Goal: Task Accomplishment & Management: Complete application form

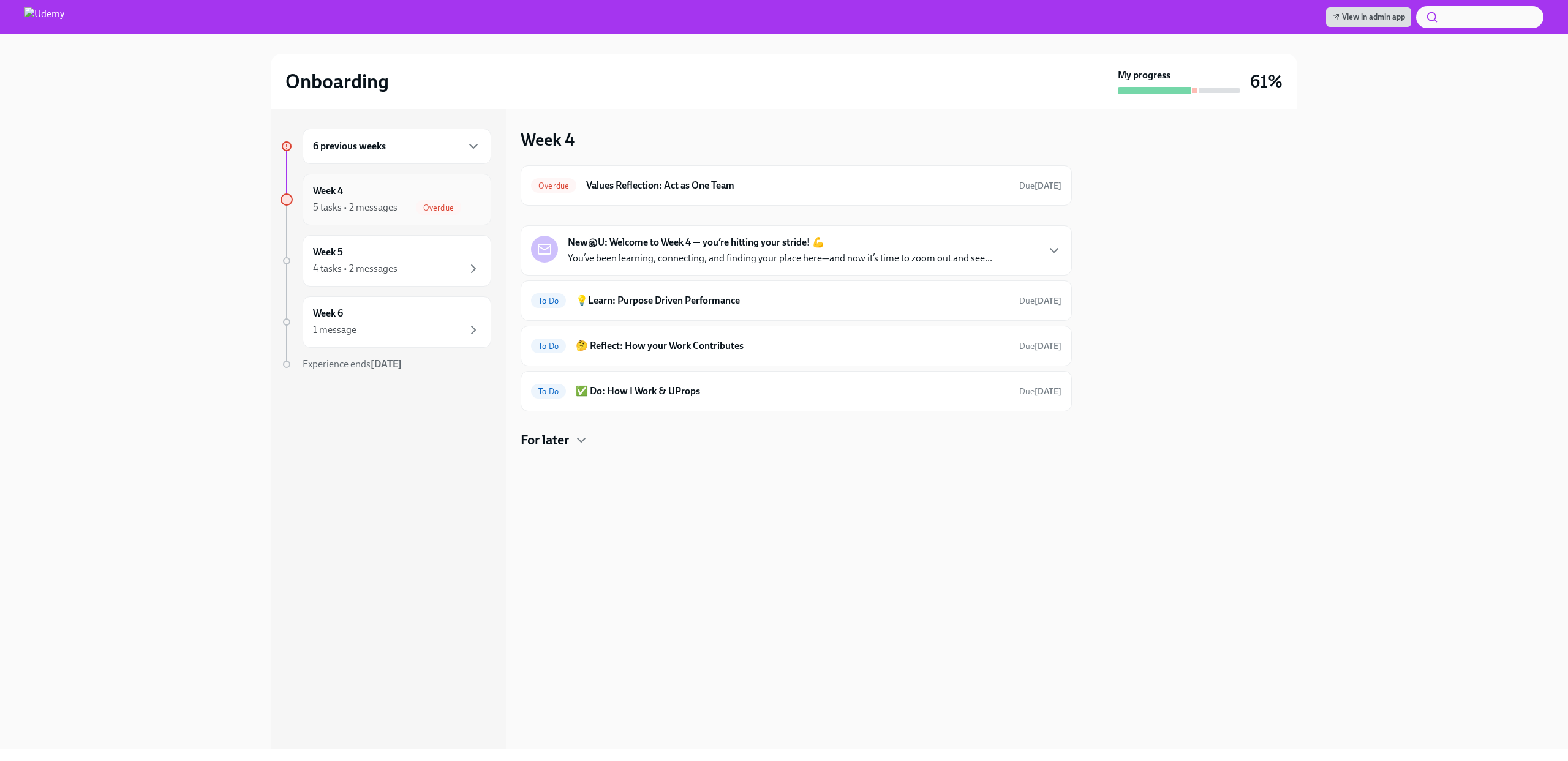
click at [443, 208] on span "Overdue" at bounding box center [439, 208] width 46 height 9
click at [478, 146] on icon "button" at bounding box center [473, 146] width 15 height 15
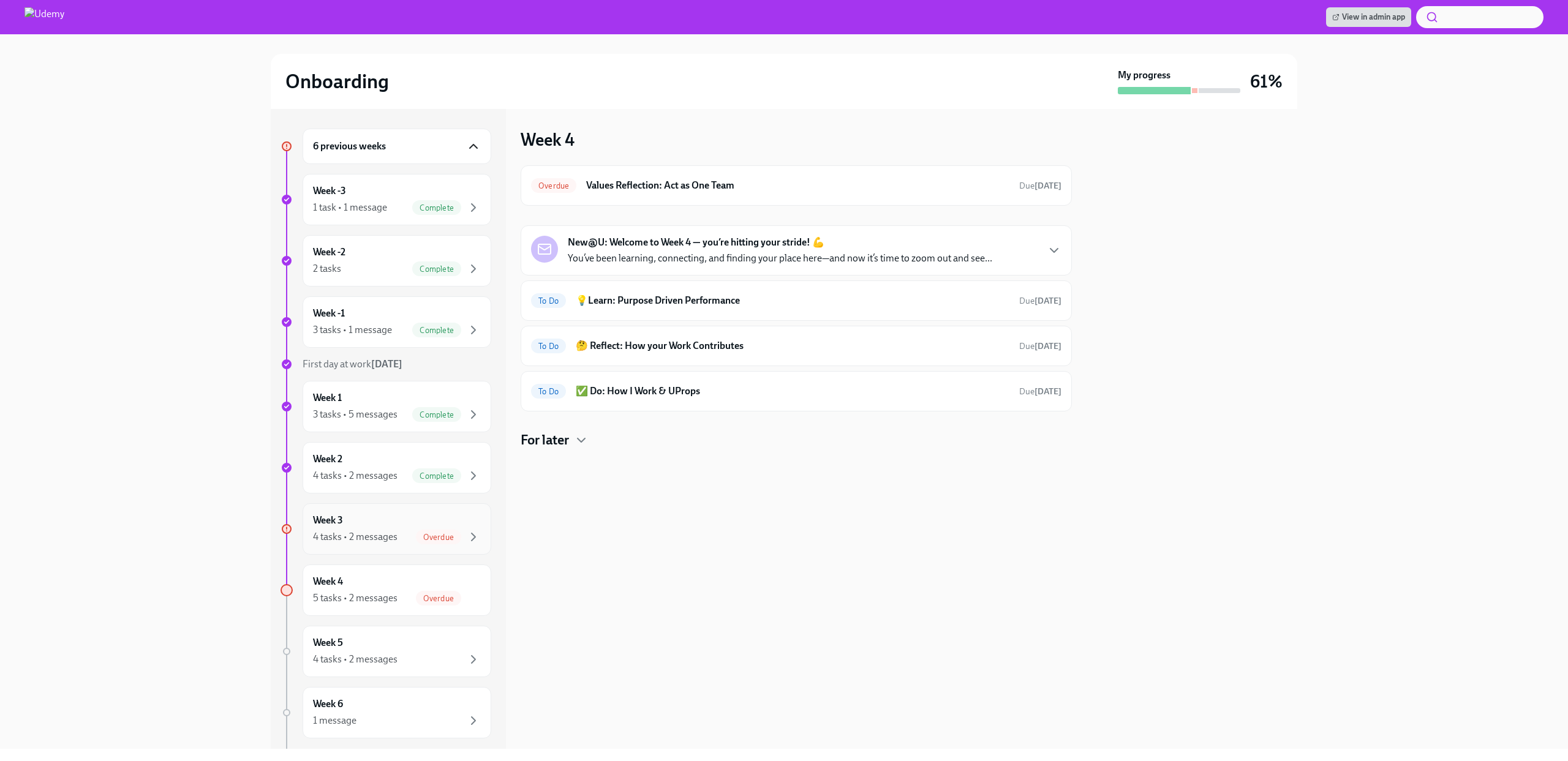
click at [396, 533] on div "4 tasks • 2 messages" at bounding box center [355, 536] width 84 height 13
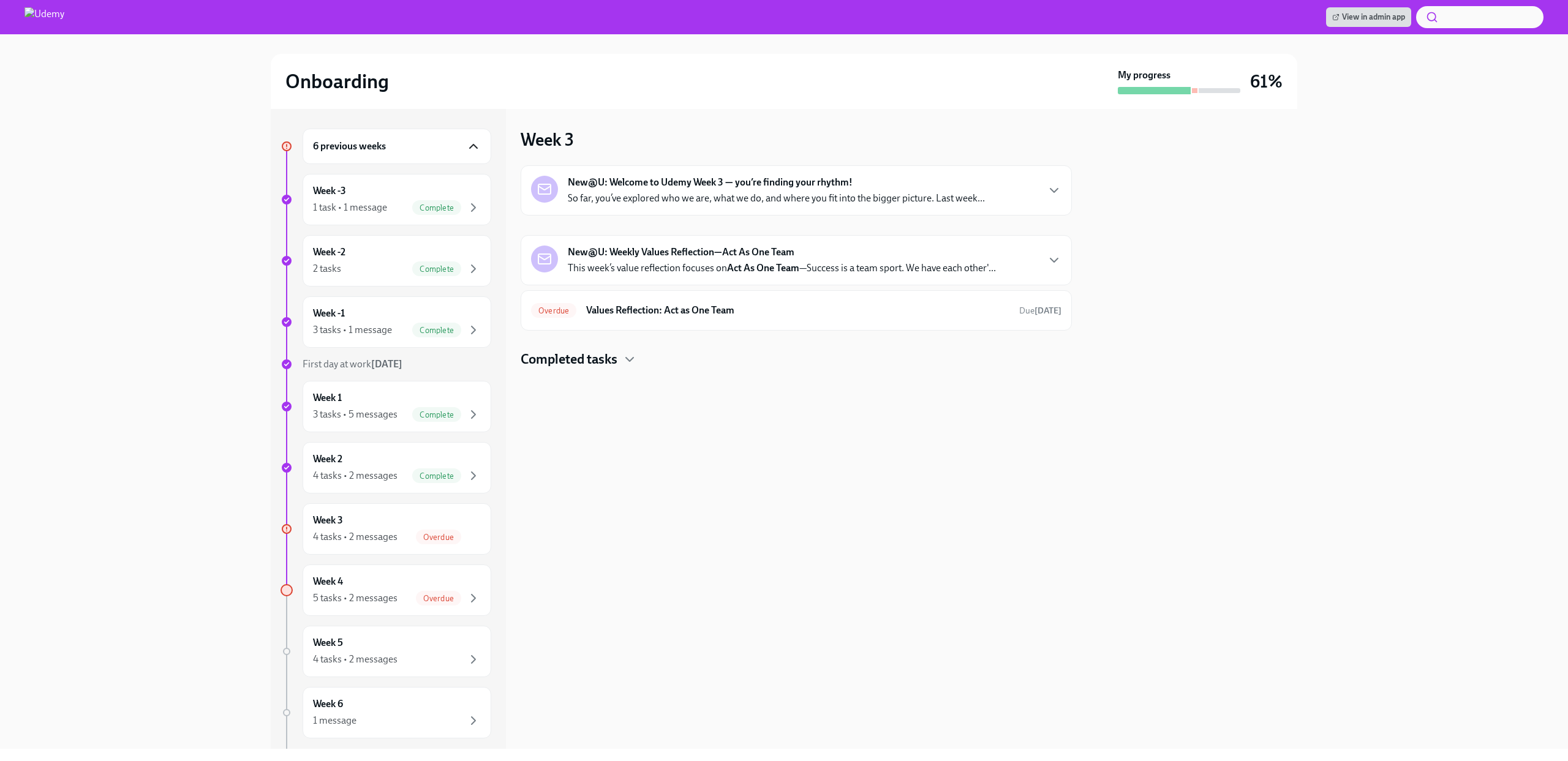
click at [767, 333] on div "New@U: Welcome to Udemy Week 3 — you’re finding your rhythm! So far, you’ve exp…" at bounding box center [795, 267] width 551 height 203
click at [810, 325] on div "Overdue Values Reflection: Act as One Team Due [DATE]" at bounding box center [795, 310] width 551 height 40
click at [1042, 306] on strong "[DATE]" at bounding box center [1048, 311] width 27 height 11
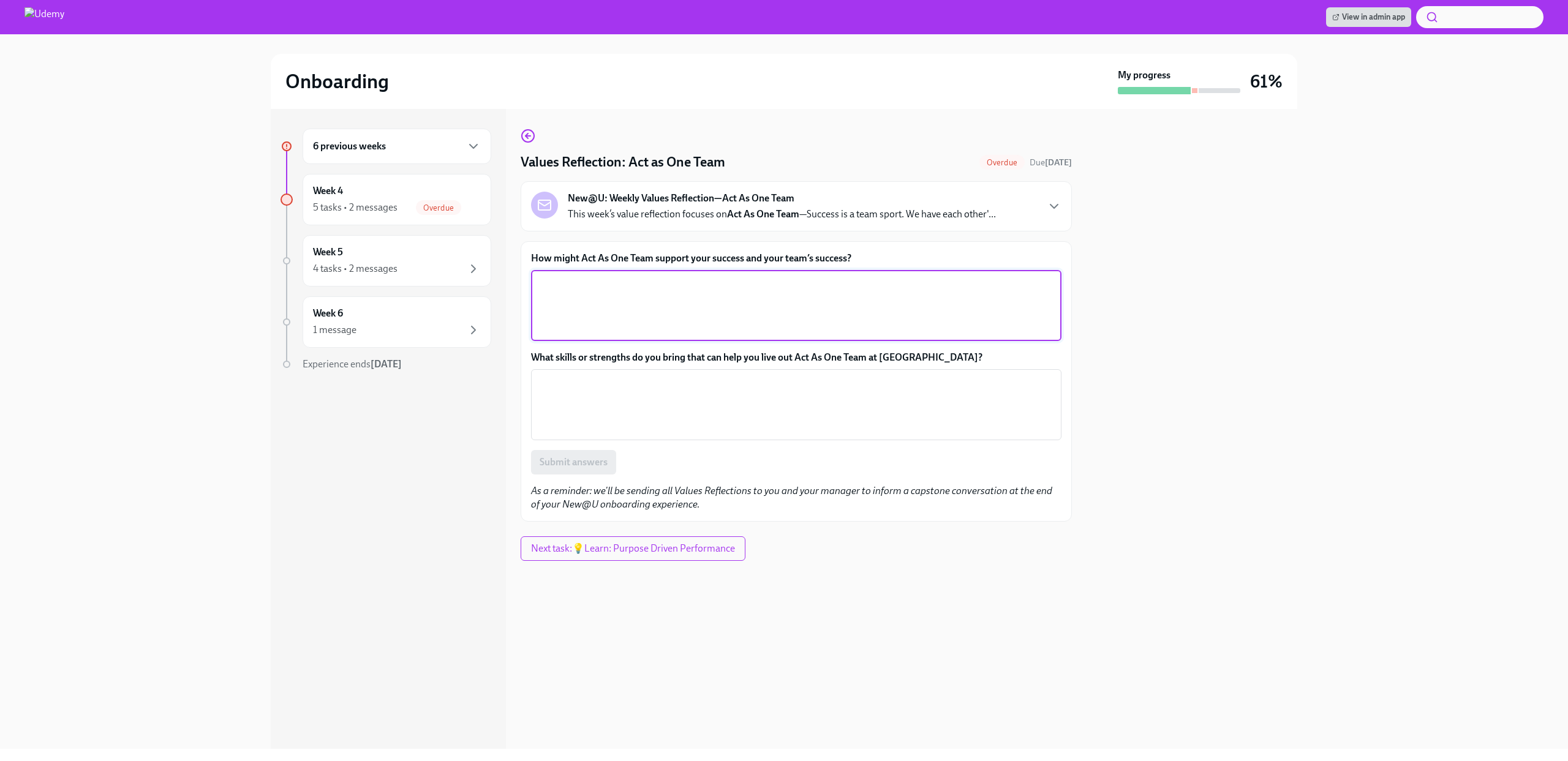
click at [718, 299] on textarea "How might Act As One Team support your success and your team’s success?" at bounding box center [796, 305] width 516 height 59
type textarea "It will encourage the teamwork and improve the communication among us"
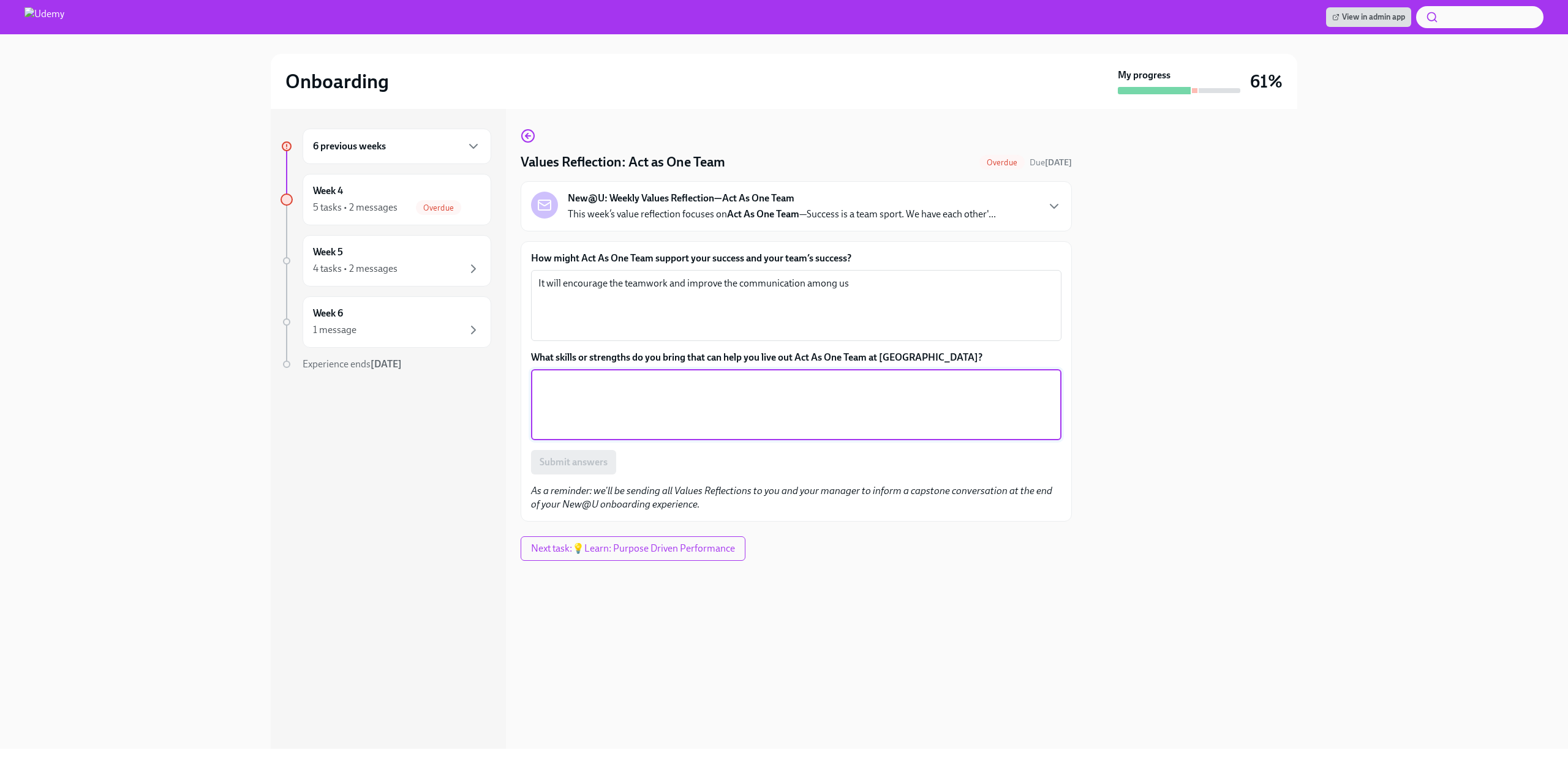
click at [574, 398] on textarea "What skills or strengths do you bring that can help you live out Act As One Tea…" at bounding box center [796, 405] width 516 height 59
type textarea "Great communication skills"
click at [587, 468] on span "Submit answers" at bounding box center [574, 462] width 68 height 12
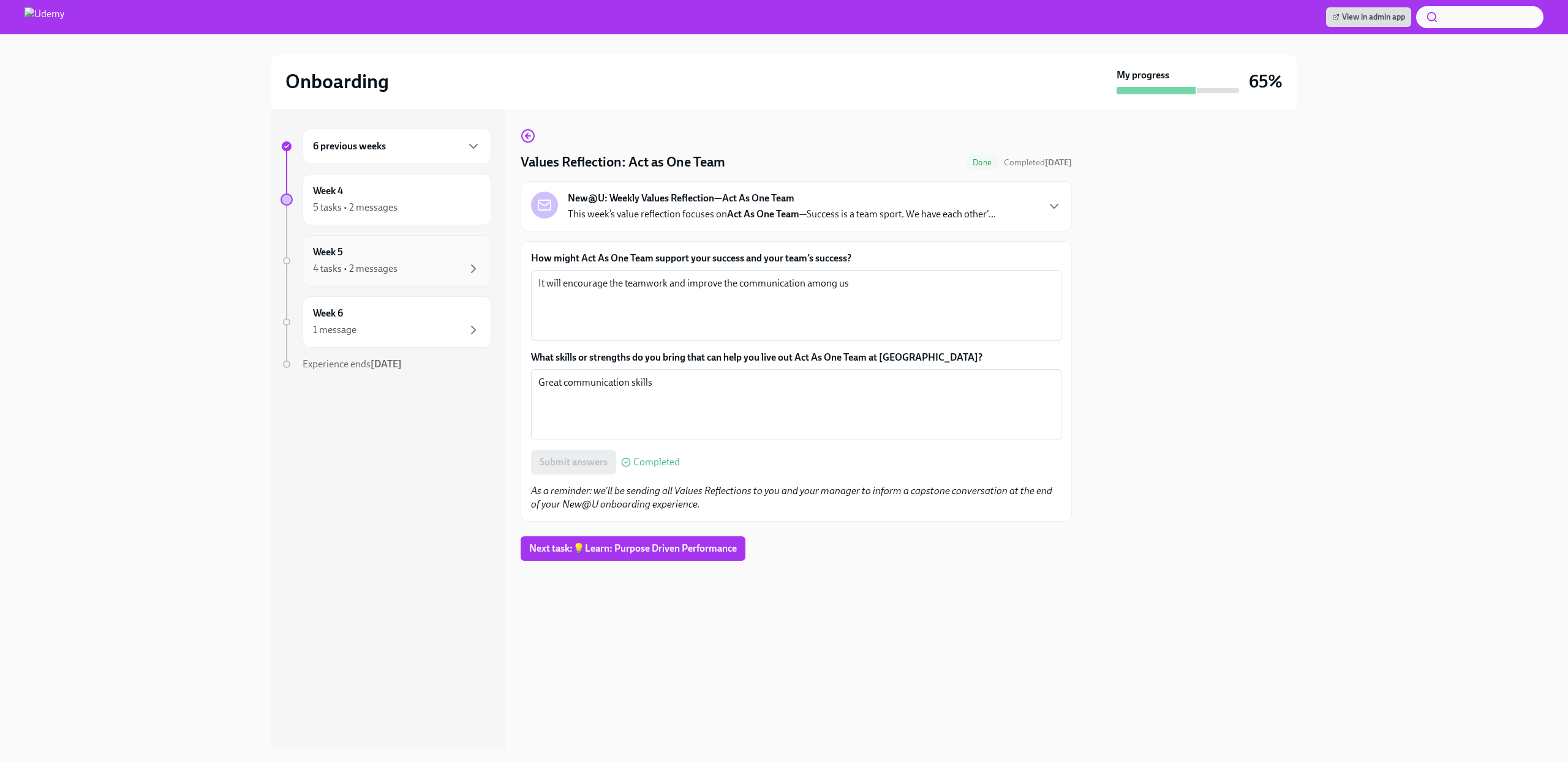
click at [382, 267] on div "4 tasks • 2 messages" at bounding box center [355, 268] width 84 height 13
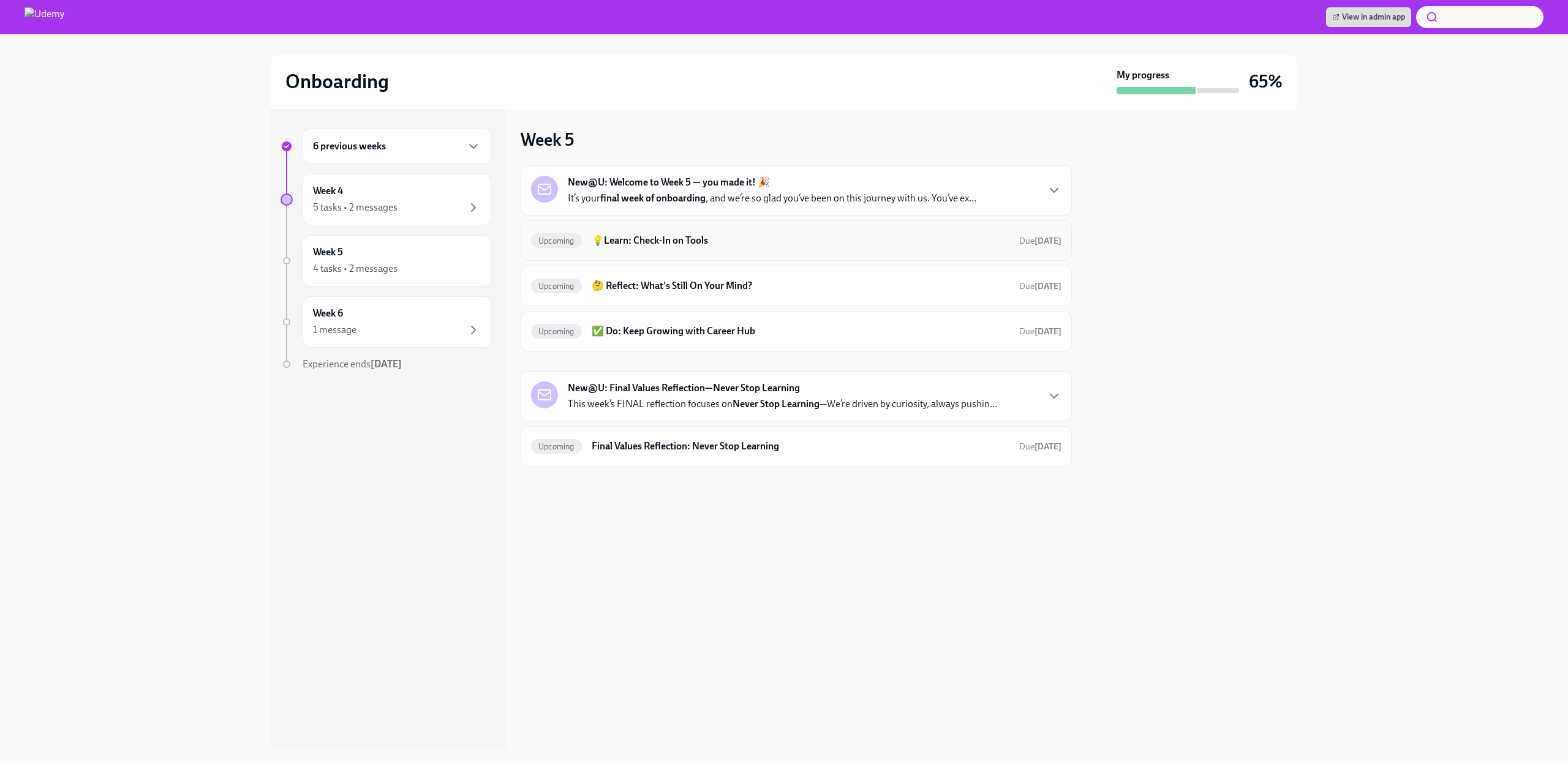
click at [882, 256] on div "Upcoming 💡Learn: Check-In on Tools Due [DATE]" at bounding box center [795, 241] width 551 height 40
click at [727, 238] on h6 "💡Learn: Check-In on Tools" at bounding box center [800, 240] width 418 height 13
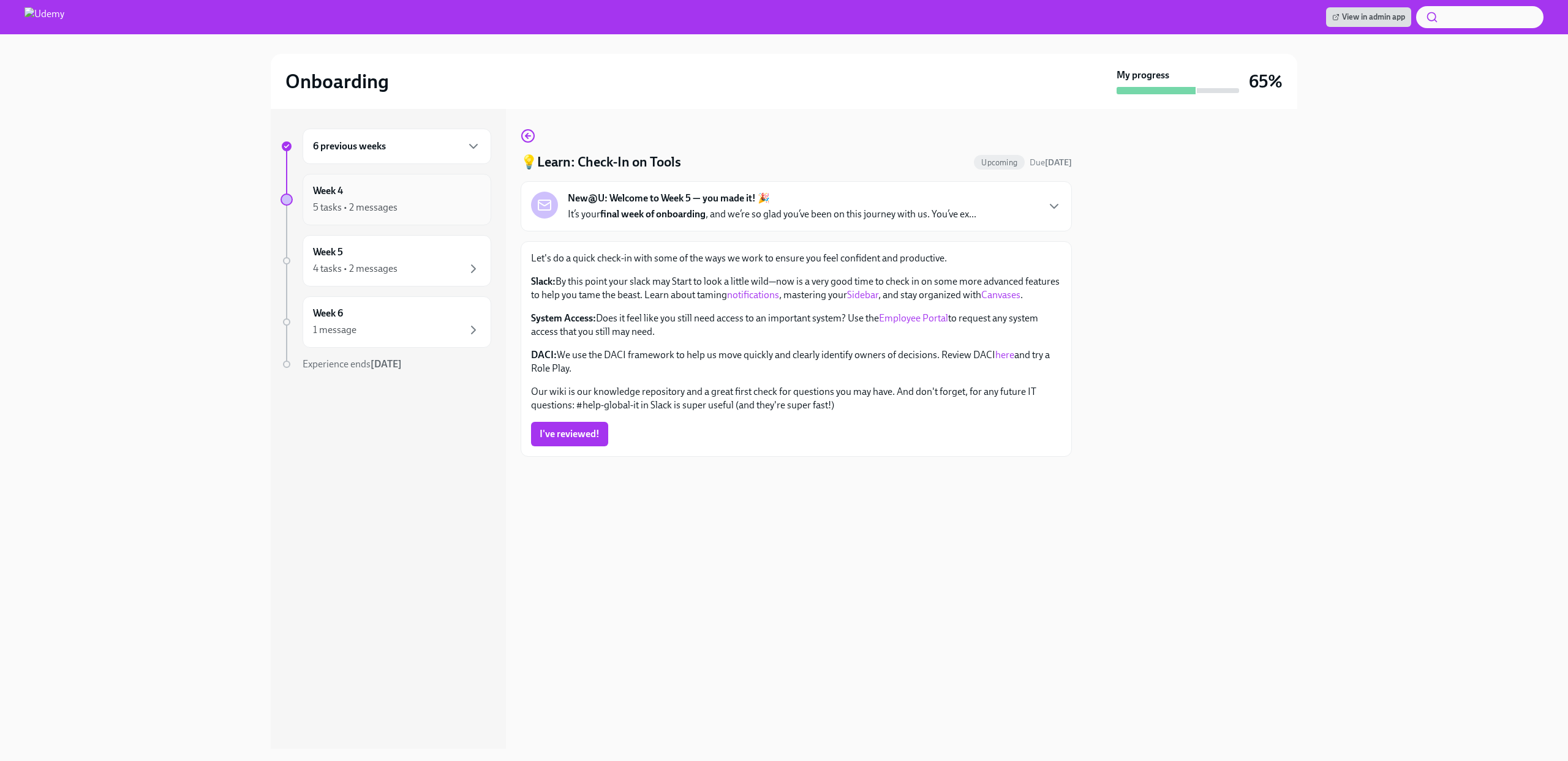
click at [466, 209] on icon "button" at bounding box center [473, 208] width 15 height 15
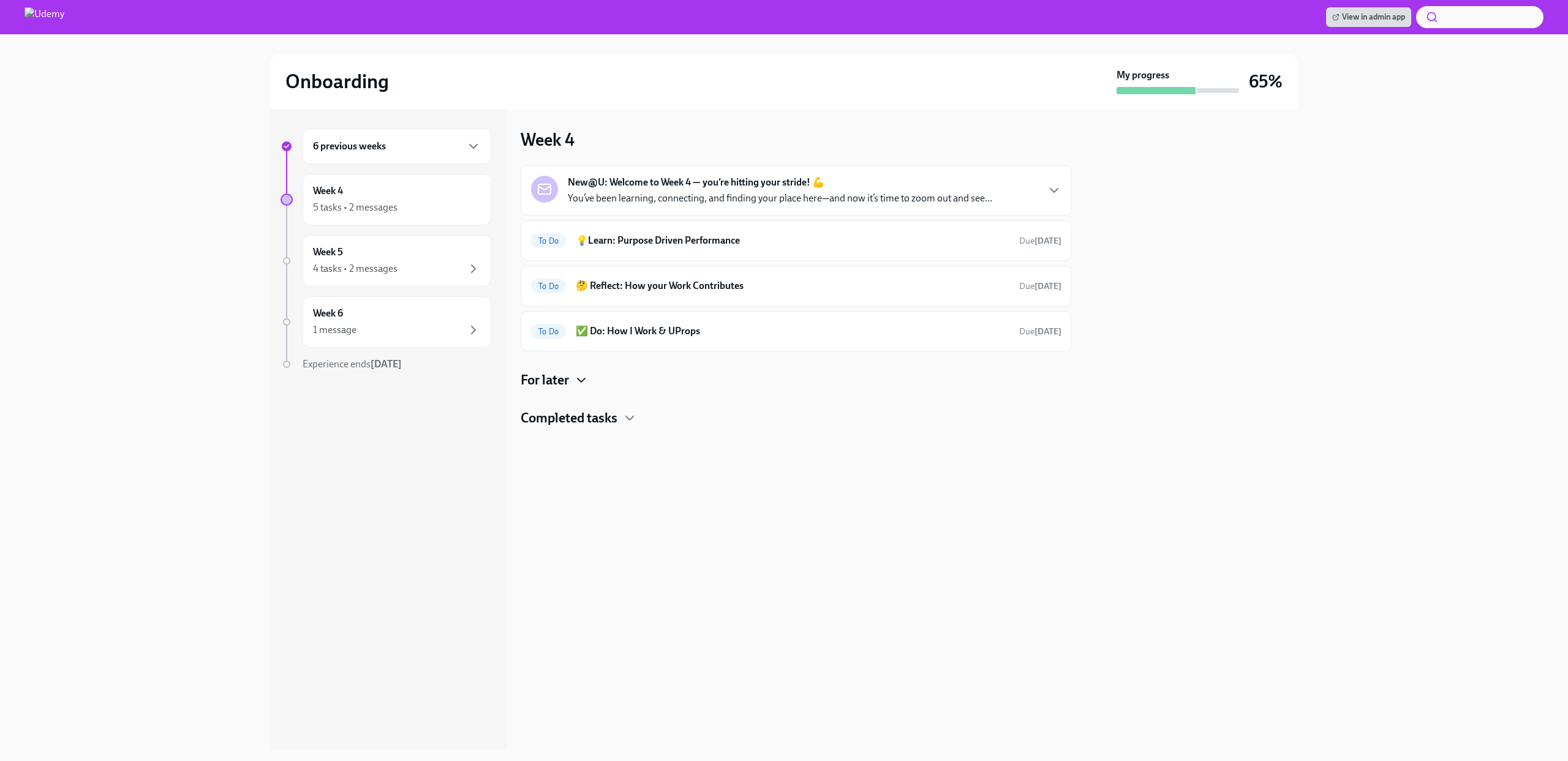
click at [589, 384] on icon "button" at bounding box center [581, 380] width 15 height 15
click at [583, 381] on icon "button" at bounding box center [581, 380] width 15 height 15
